Goal: Task Accomplishment & Management: Use online tool/utility

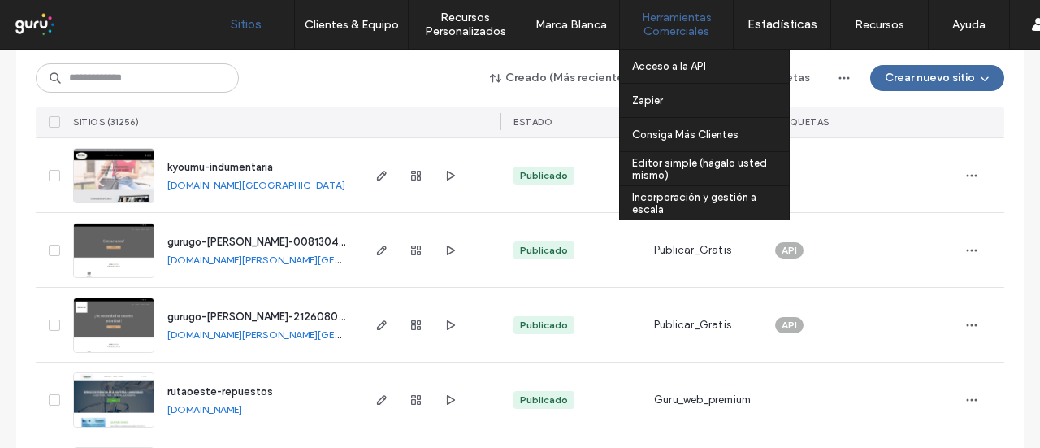
scroll to position [487, 0]
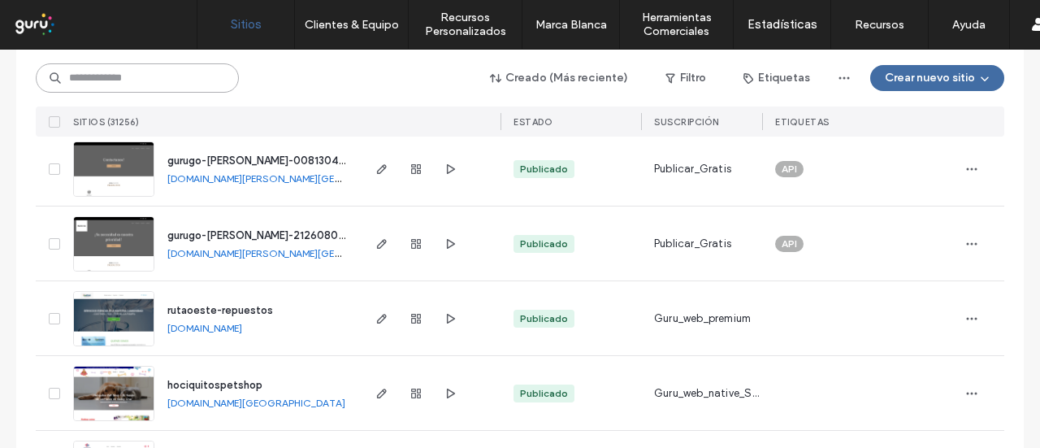
click at [94, 80] on input at bounding box center [137, 77] width 203 height 29
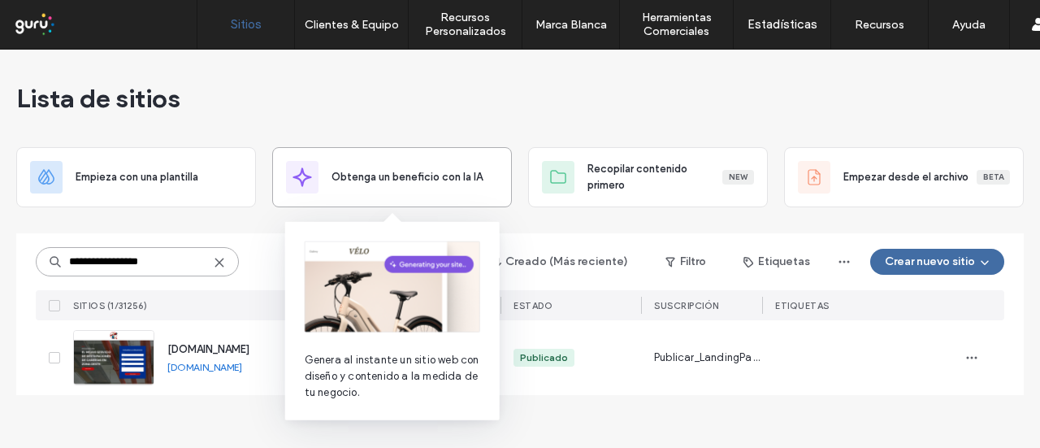
scroll to position [0, 0]
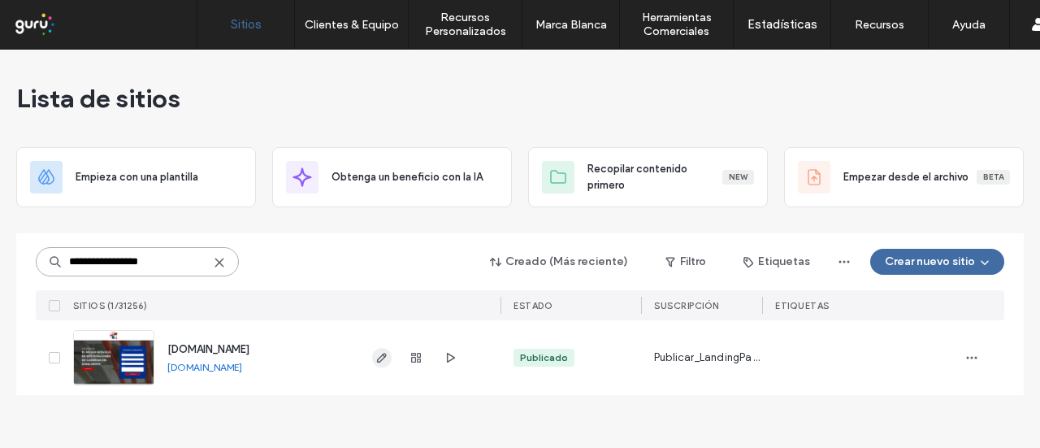
type input "**********"
click at [385, 361] on icon "button" at bounding box center [381, 357] width 13 height 13
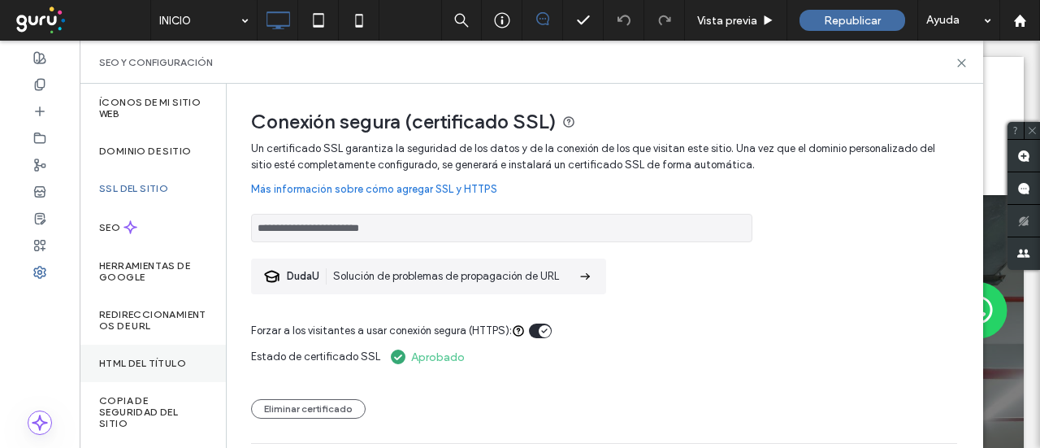
click at [138, 365] on label "HTML del título" at bounding box center [142, 362] width 87 height 11
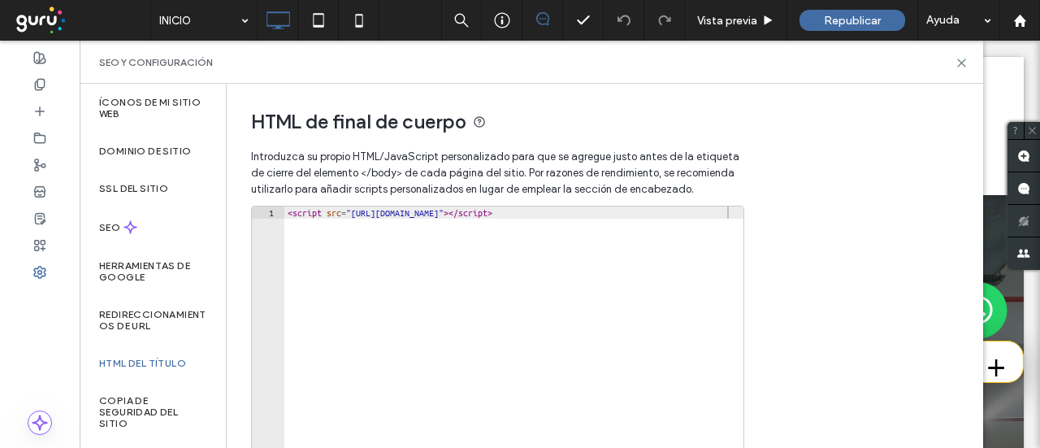
scroll to position [32, 0]
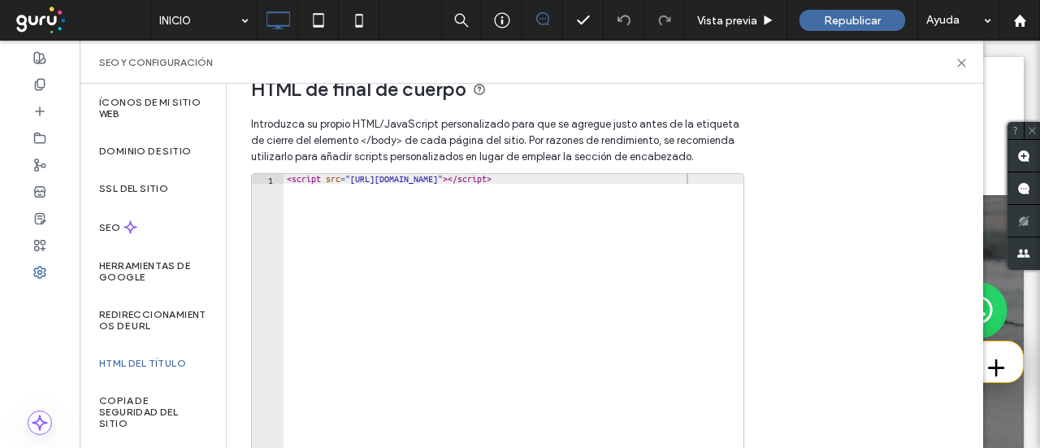
type textarea "**********"
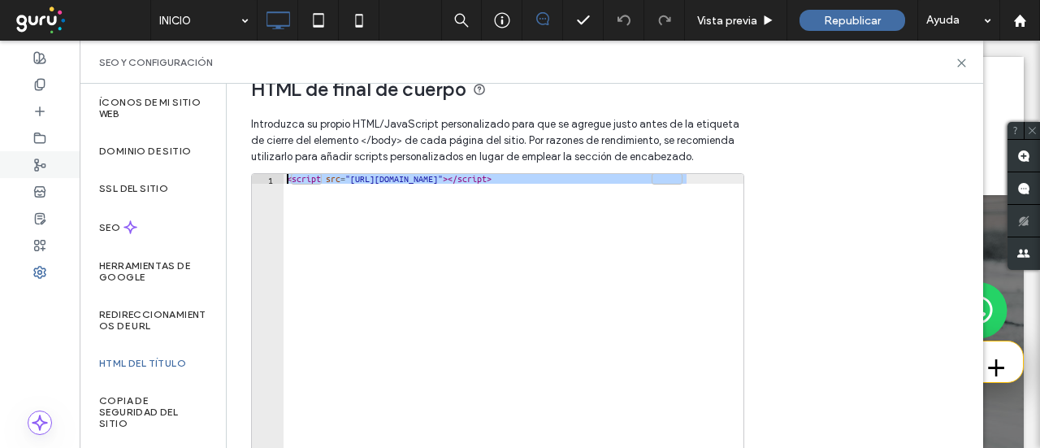
drag, startPoint x: 707, startPoint y: 180, endPoint x: 18, endPoint y: 167, distance: 689.1
click at [18, 167] on div "**********" at bounding box center [40, 244] width 80 height 407
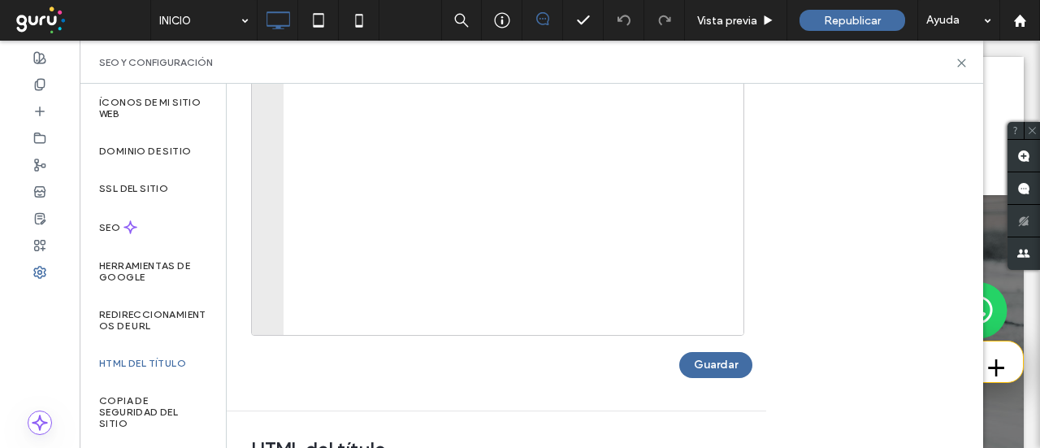
scroll to position [357, 0]
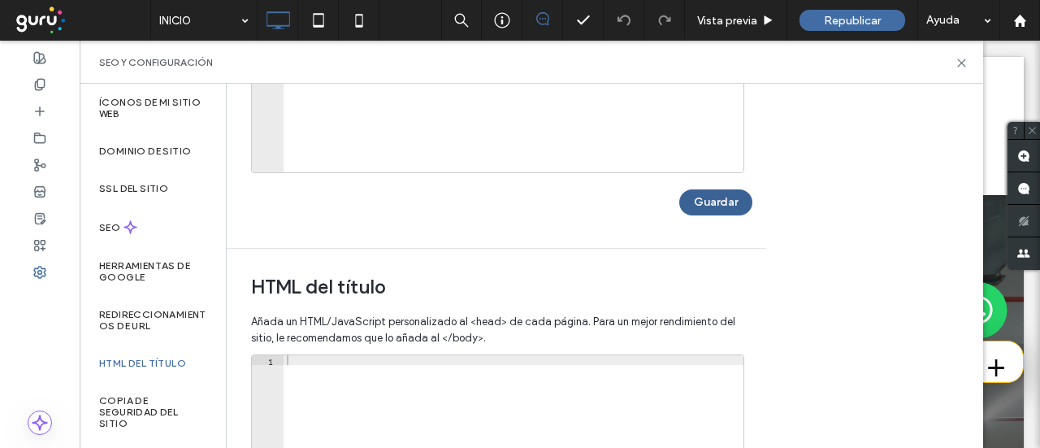
click at [716, 202] on button "Guardar" at bounding box center [715, 202] width 73 height 26
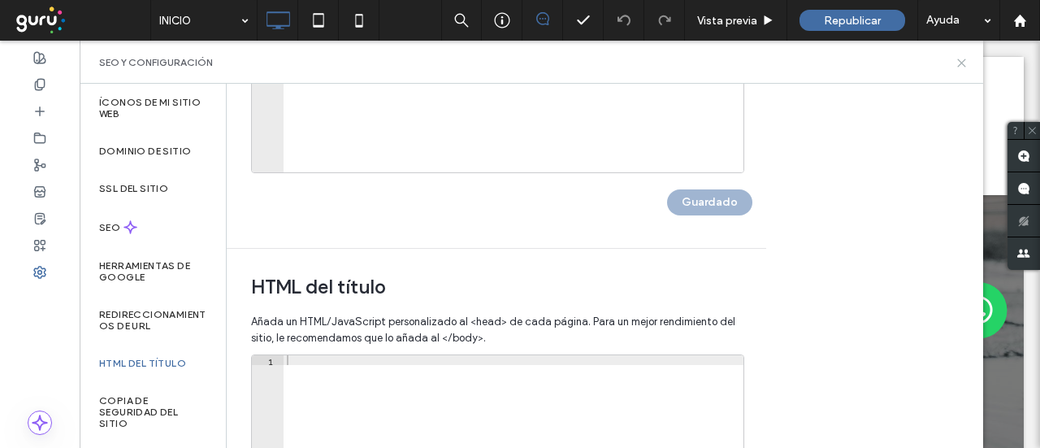
click at [960, 66] on icon at bounding box center [961, 63] width 12 height 12
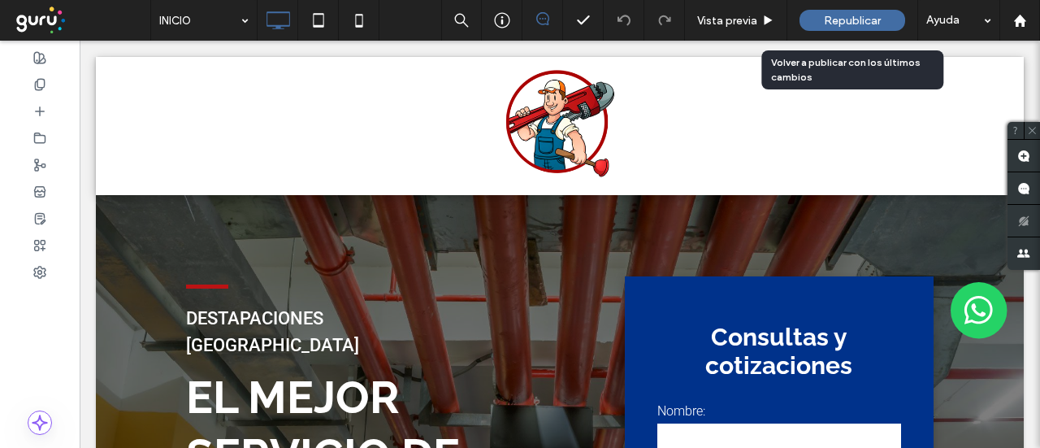
click at [844, 4] on div "Republicar" at bounding box center [852, 20] width 106 height 41
click at [855, 26] on span "Republicar" at bounding box center [852, 21] width 57 height 14
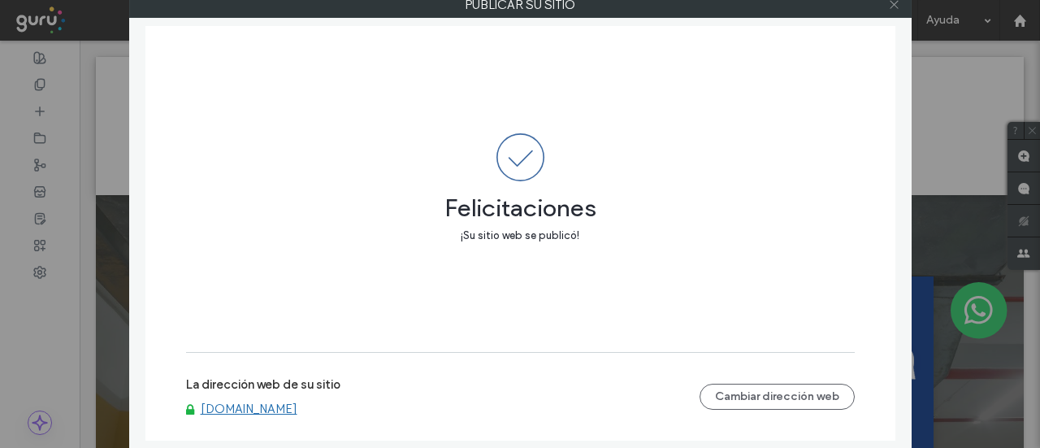
click at [898, 6] on icon at bounding box center [894, 4] width 12 height 12
